Goal: Transaction & Acquisition: Book appointment/travel/reservation

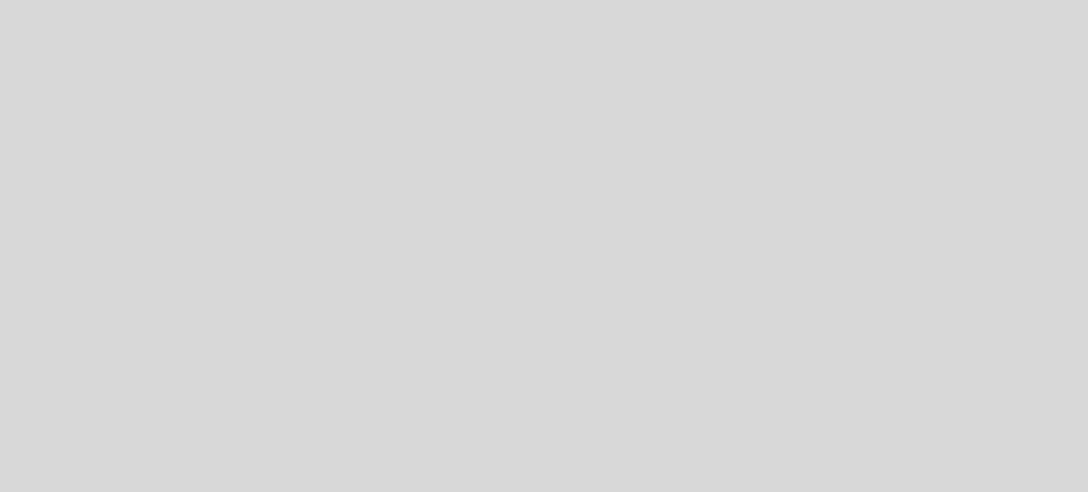
select select "es"
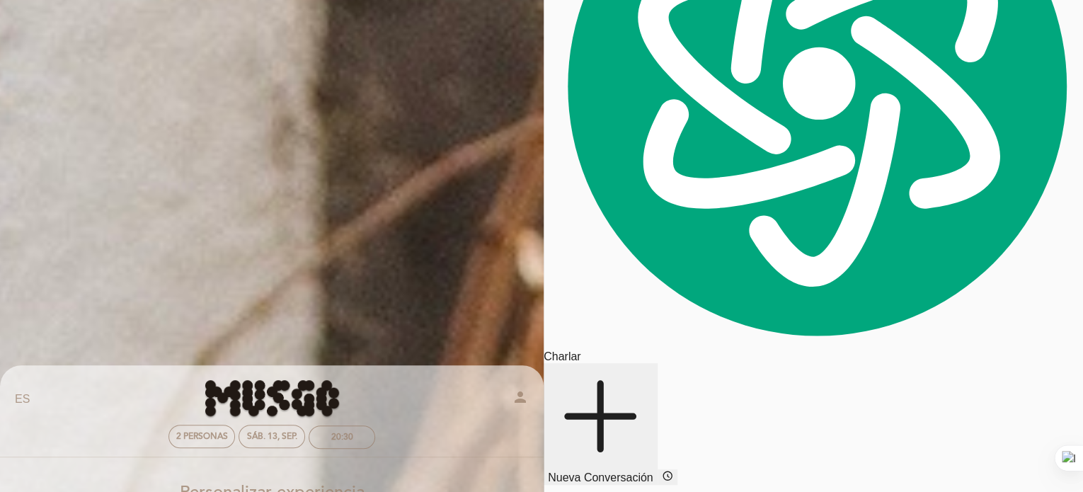
scroll to position [188, 0]
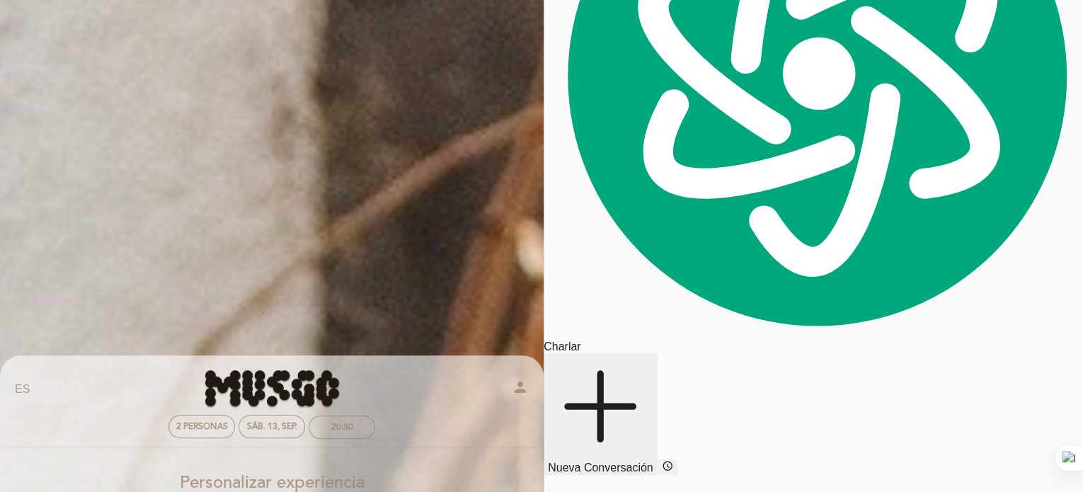
drag, startPoint x: 675, startPoint y: 182, endPoint x: 629, endPoint y: 321, distance: 146.2
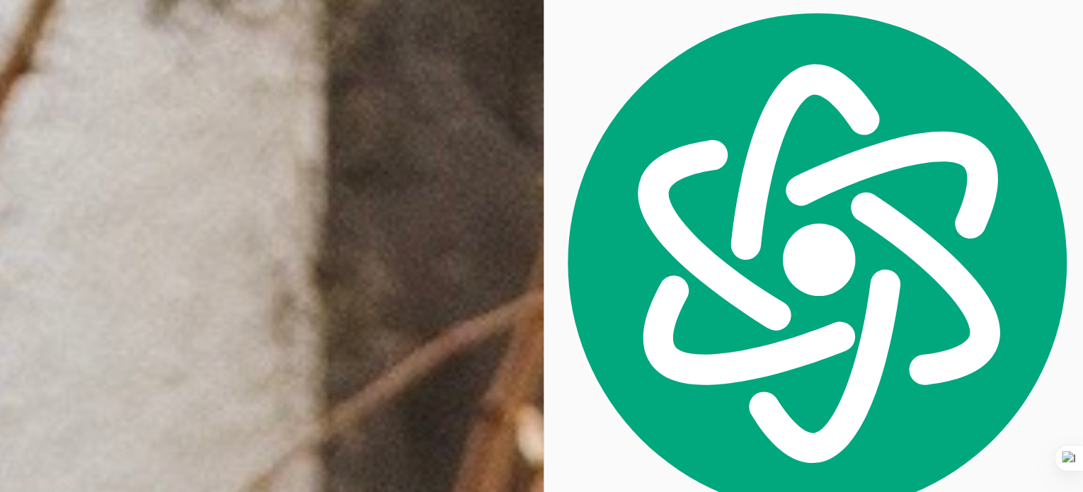
scroll to position [0, 0]
